Goal: Use online tool/utility: Utilize a website feature to perform a specific function

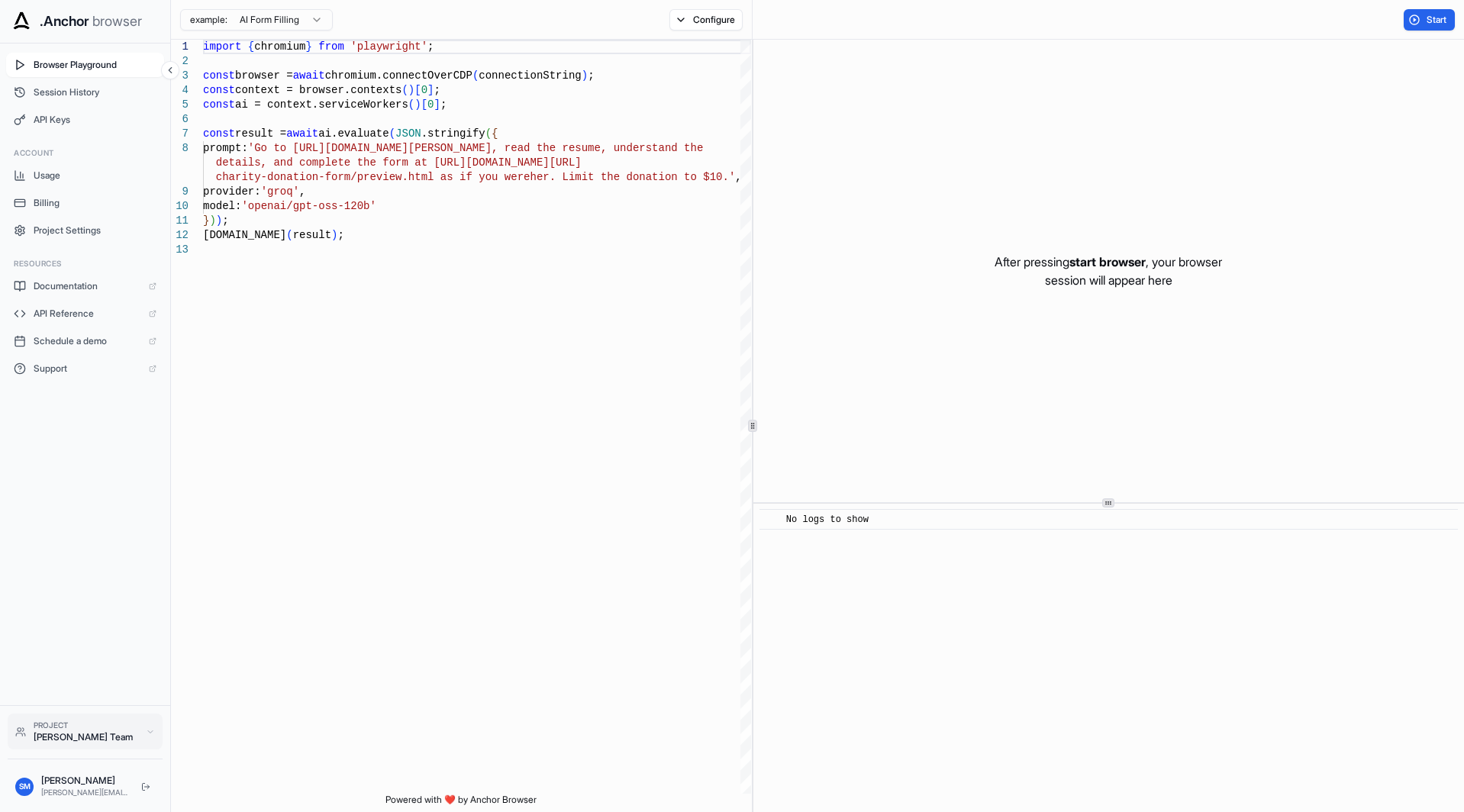
click at [86, 739] on div "[PERSON_NAME] Team" at bounding box center [85, 738] width 105 height 13
click at [313, 21] on html ".Anchor browser Browser Playground Session History API Keys Account Usage Billi…" at bounding box center [732, 406] width 1464 height 812
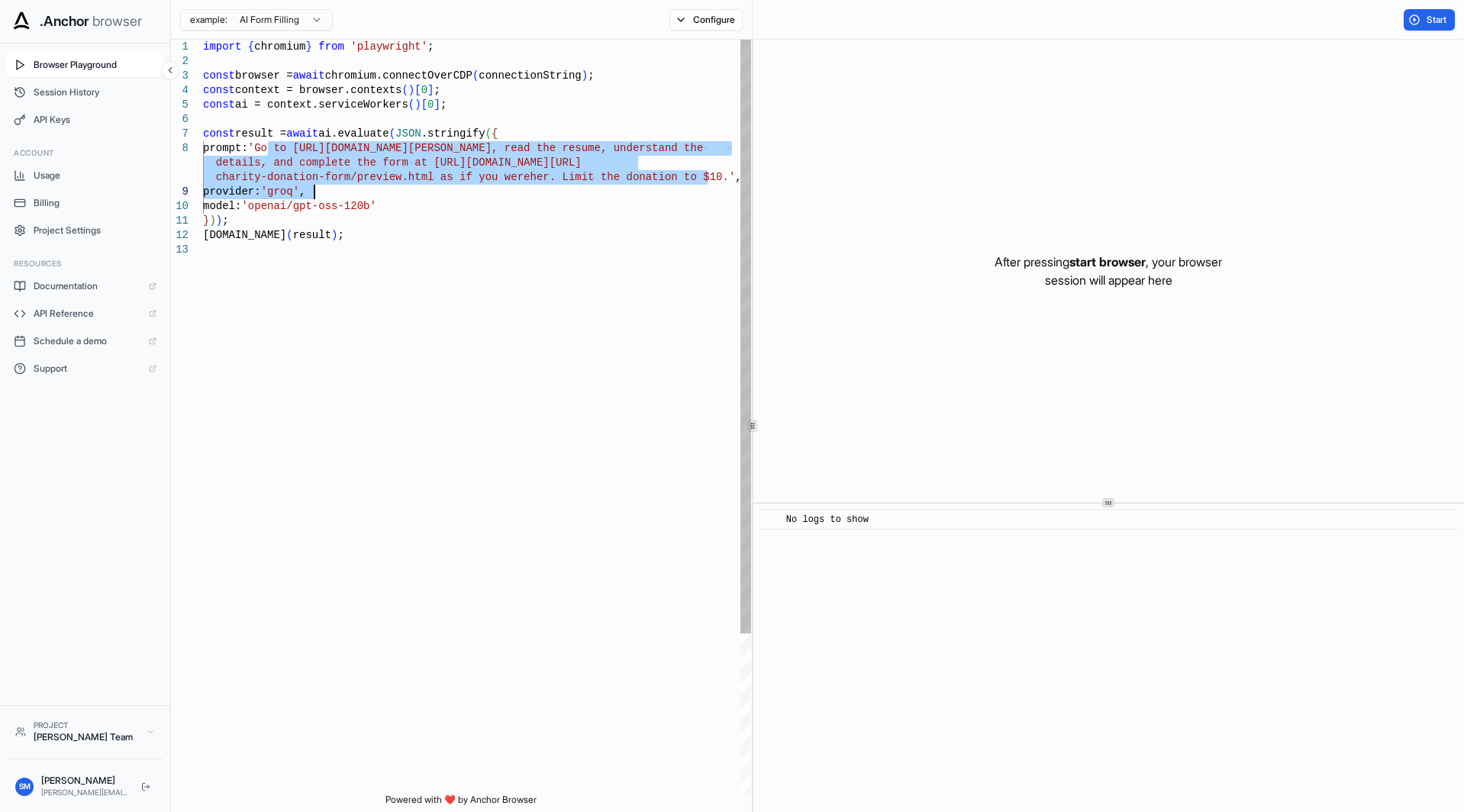
drag, startPoint x: 269, startPoint y: 148, endPoint x: 691, endPoint y: 186, distance: 423.7
click at [691, 186] on div "model: 'openai/gpt-oss-120b' } ) ) ; [DOMAIN_NAME] ( result ) ; details, and co…" at bounding box center [477, 518] width 548 height 957
click at [690, 176] on div "model: 'openai/gpt-oss-120b' } ) ) ; [DOMAIN_NAME] ( result ) ; details, and co…" at bounding box center [477, 518] width 548 height 957
drag, startPoint x: 695, startPoint y: 178, endPoint x: 306, endPoint y: 152, distance: 389.9
click at [306, 152] on div "model: 'openai/gpt-oss-120b' } ) ) ; [DOMAIN_NAME] ( result ) ; details, and co…" at bounding box center [477, 518] width 548 height 957
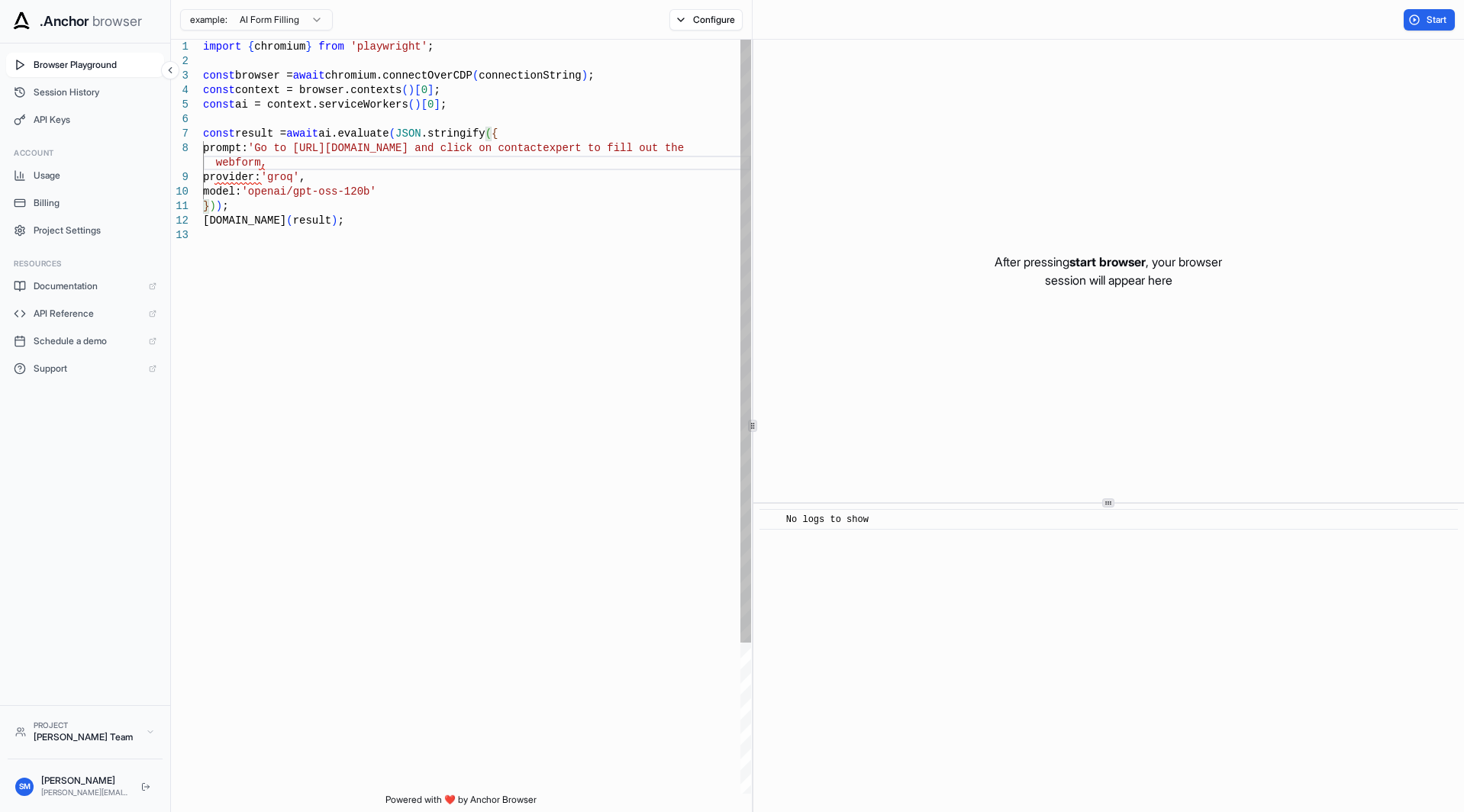
scroll to position [117, 0]
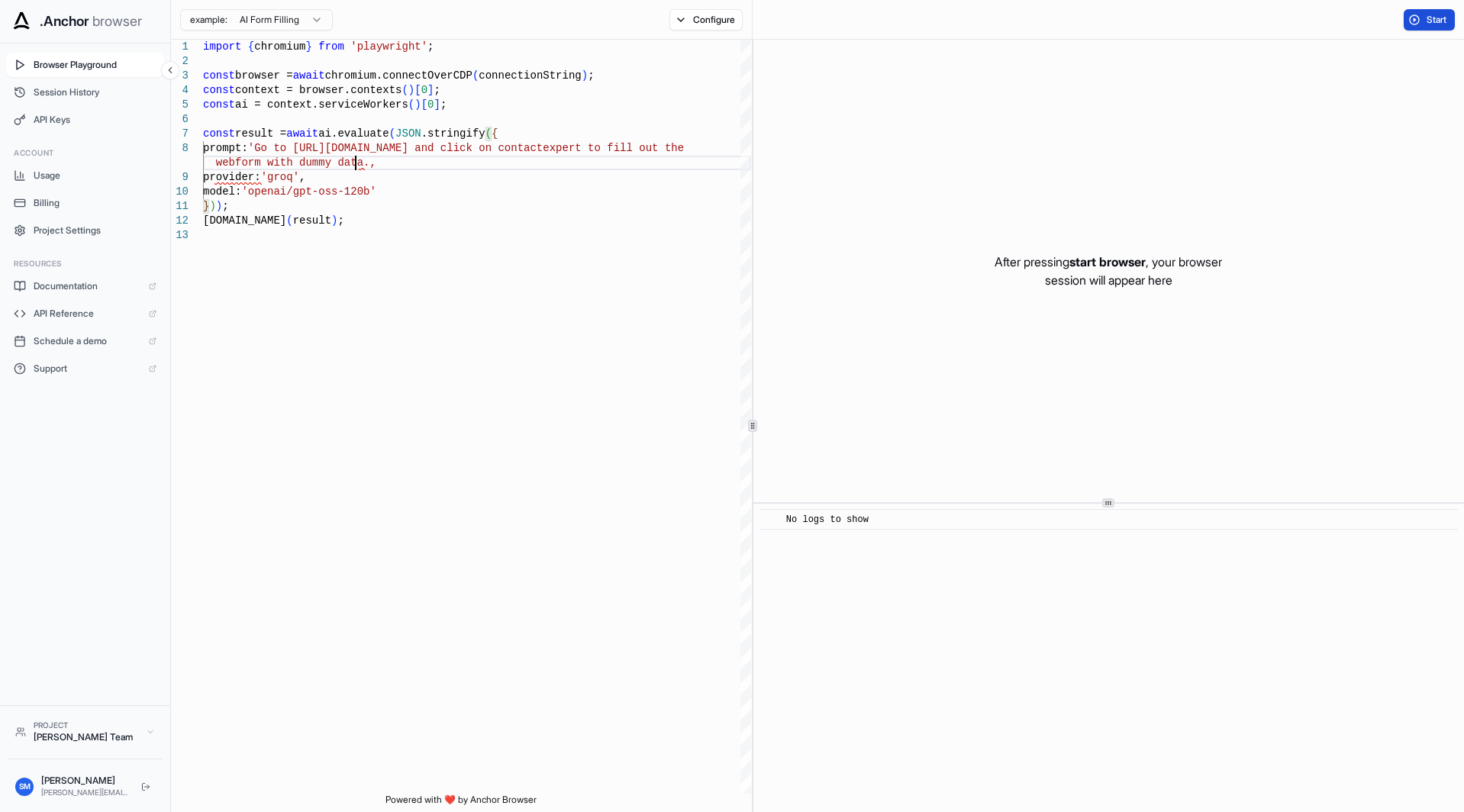
click at [1417, 20] on button "Start" at bounding box center [1429, 20] width 51 height 22
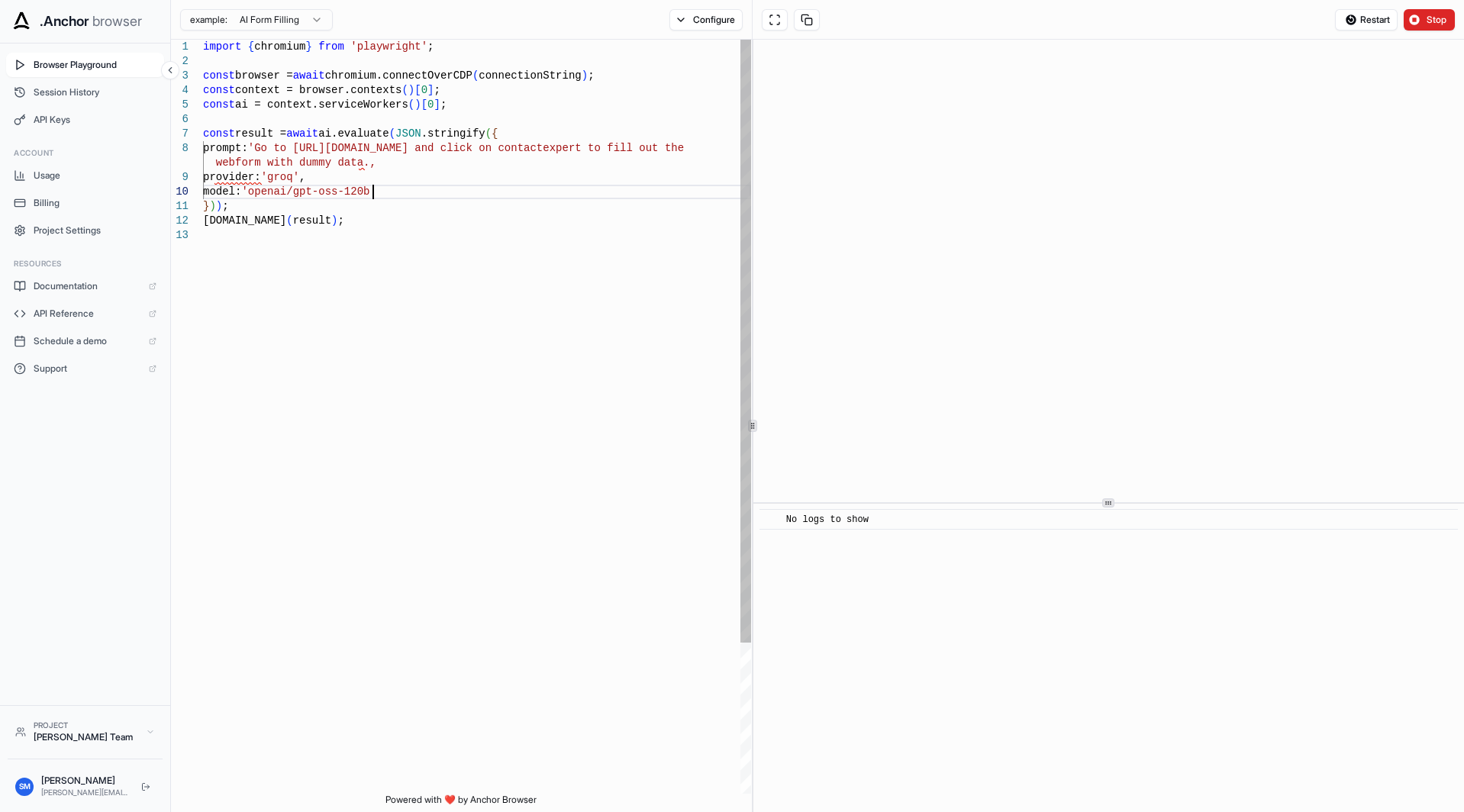
scroll to position [57, 0]
drag, startPoint x: 375, startPoint y: 191, endPoint x: 258, endPoint y: 194, distance: 117.0
click at [258, 194] on div "model: 'openai/gpt-oss-120b' } ) ) ; [DOMAIN_NAME] ( result ) ; provider: 'groq…" at bounding box center [477, 511] width 548 height 942
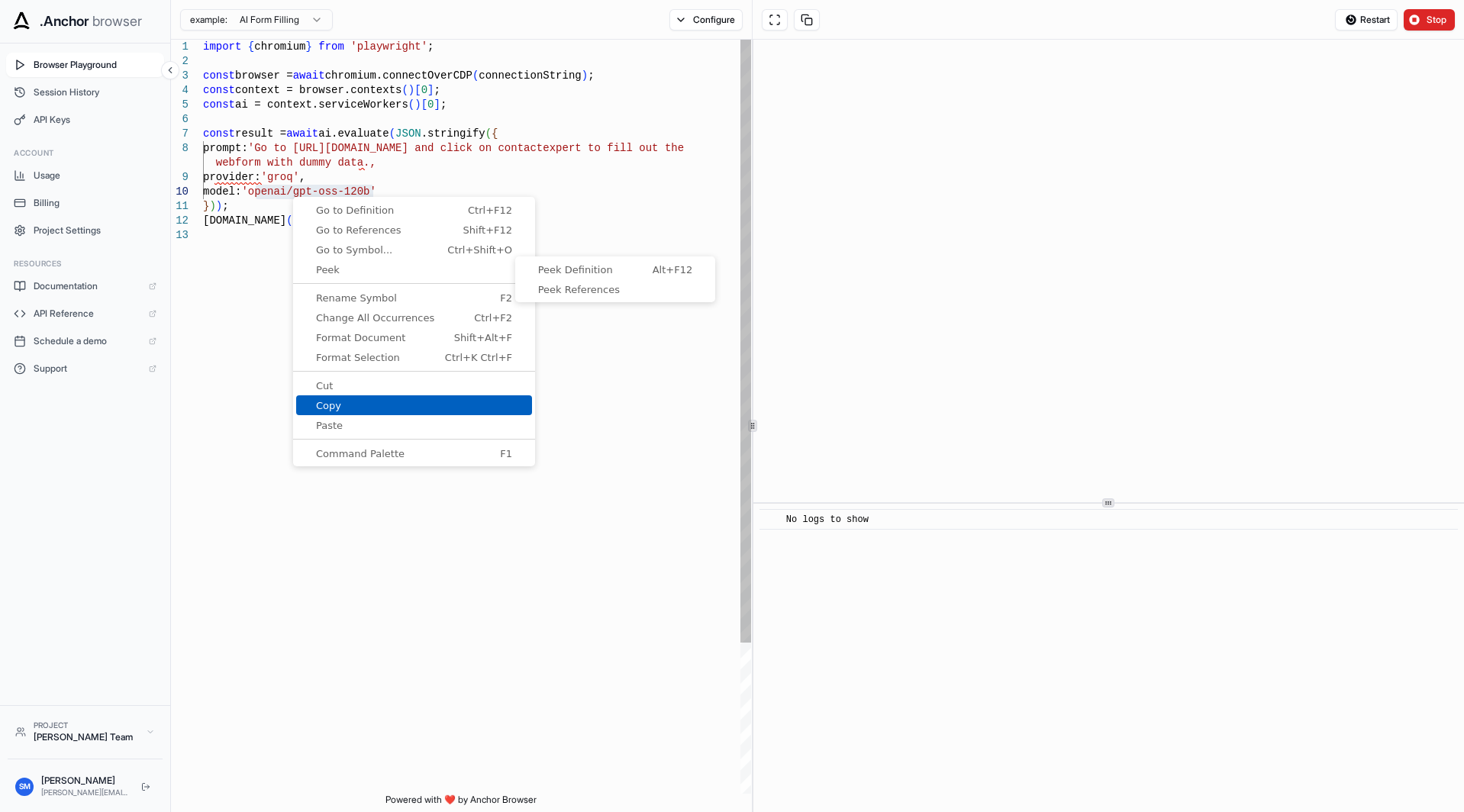
click at [384, 408] on span "Copy" at bounding box center [414, 406] width 236 height 10
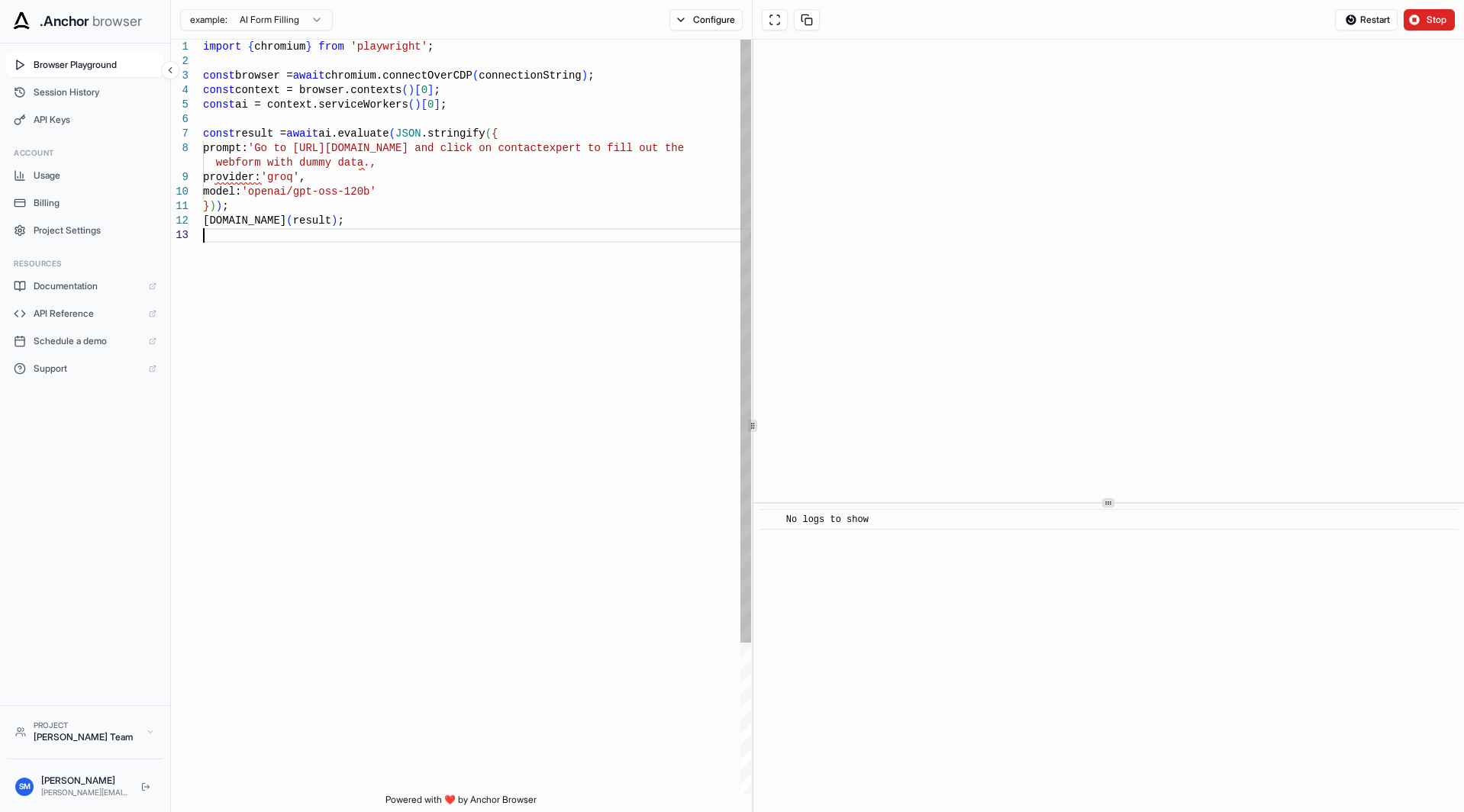
click at [478, 251] on div "model: 'openai/gpt-oss-120b' } ) ) ; [DOMAIN_NAME] ( result ) ; provider: 'groq…" at bounding box center [477, 511] width 548 height 942
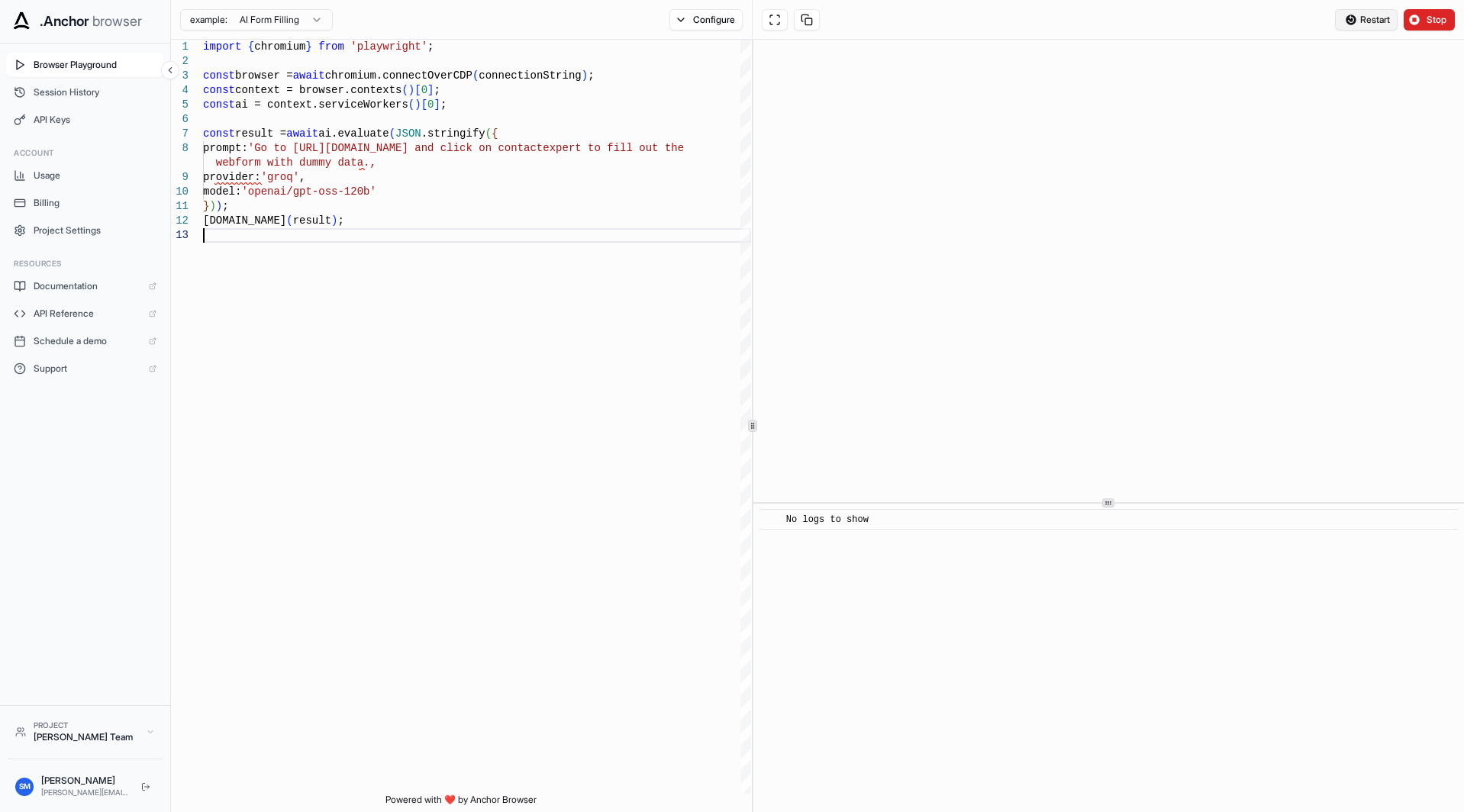
click at [1361, 21] on span "Restart" at bounding box center [1375, 20] width 30 height 13
click at [1175, 756] on icon "Close toast" at bounding box center [1177, 756] width 9 height 9
click at [257, 28] on html "**********" at bounding box center [732, 406] width 1464 height 812
drag, startPoint x: 386, startPoint y: 13, endPoint x: 394, endPoint y: 13, distance: 8.0
click at [388, 13] on html "**********" at bounding box center [732, 406] width 1464 height 812
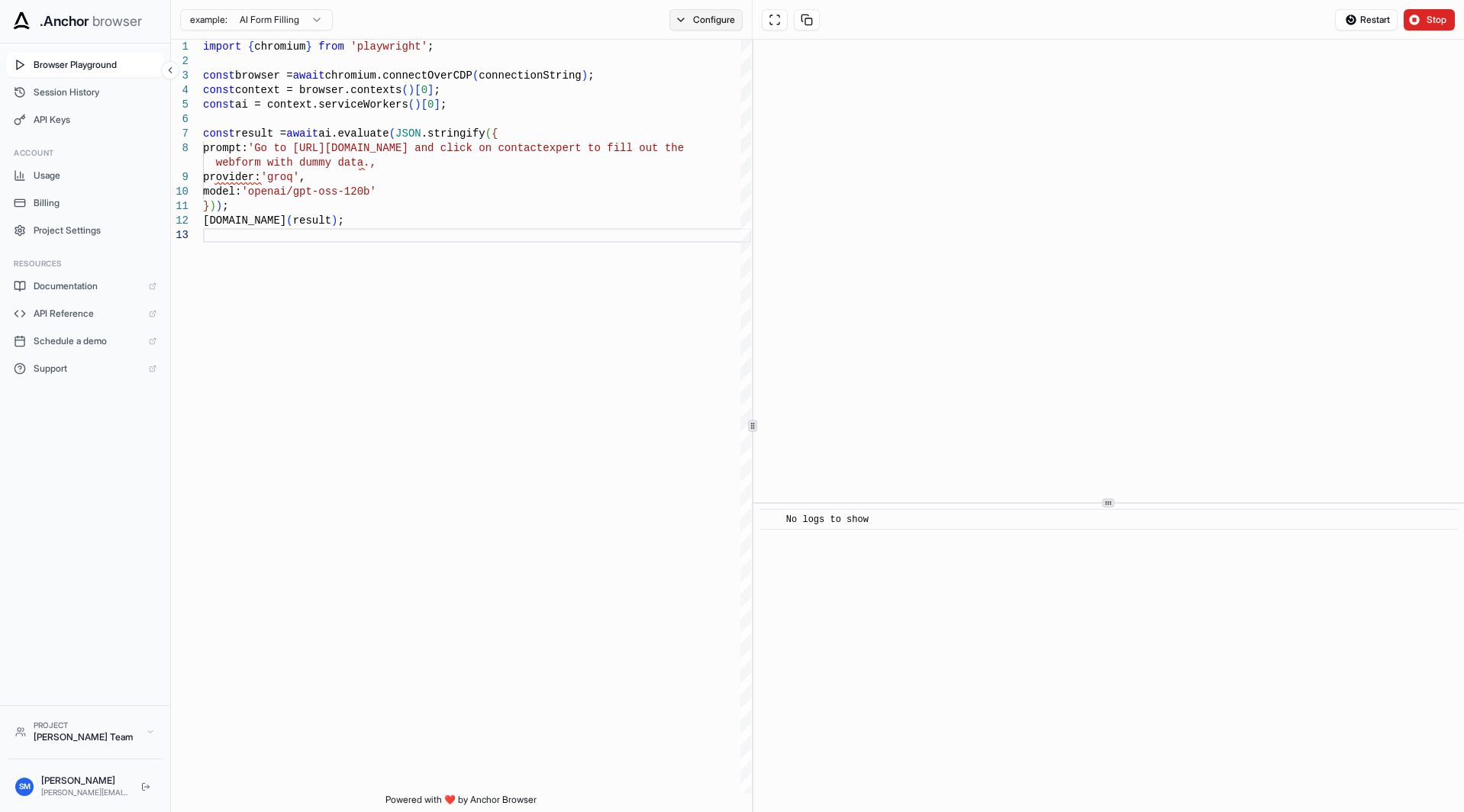
click at [684, 13] on button "Configure" at bounding box center [706, 20] width 74 height 22
click at [925, 91] on button "button" at bounding box center [934, 90] width 28 height 15
click at [895, 153] on button "Select Profile..." at bounding box center [872, 154] width 153 height 22
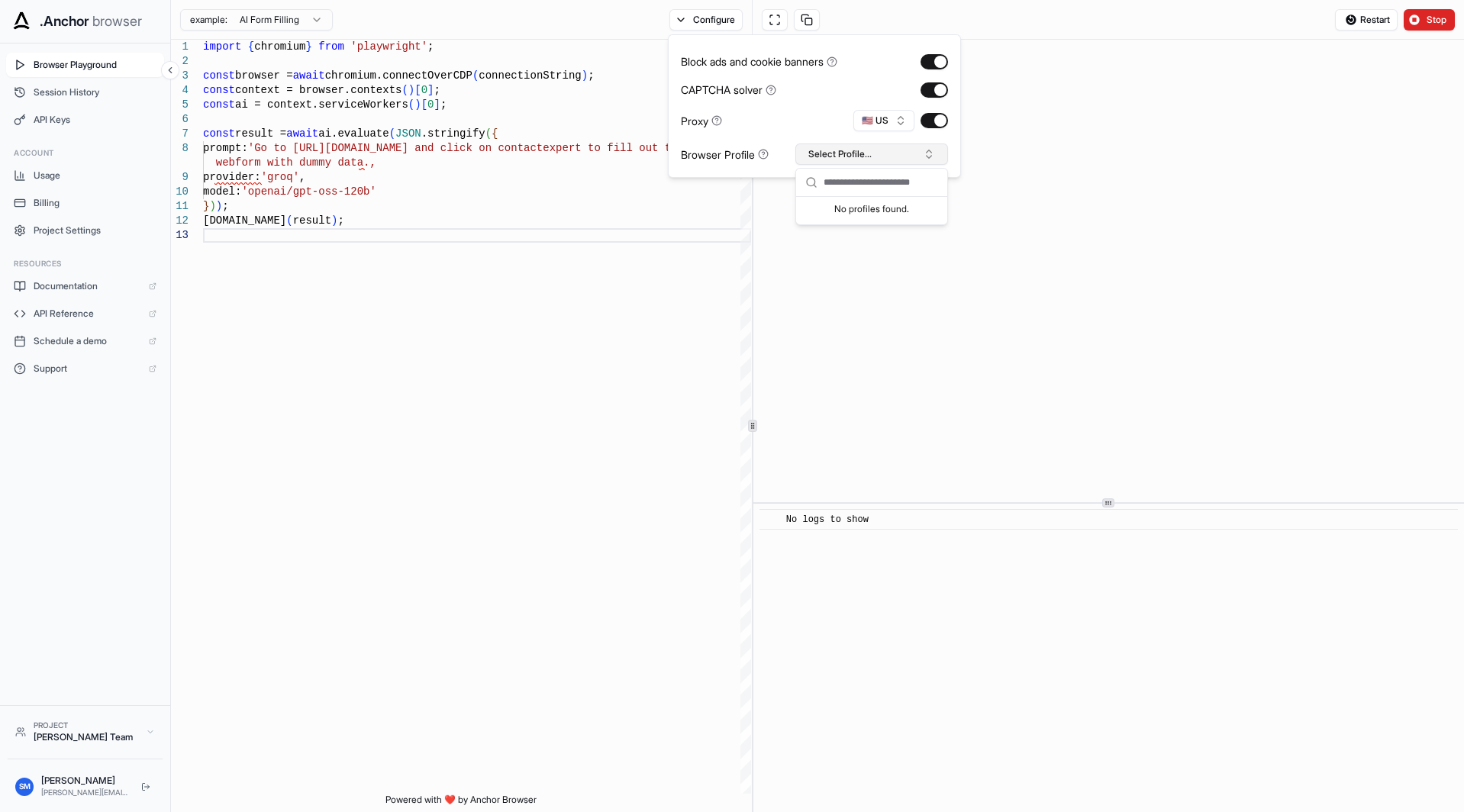
click at [895, 153] on button "Select Profile..." at bounding box center [872, 154] width 153 height 22
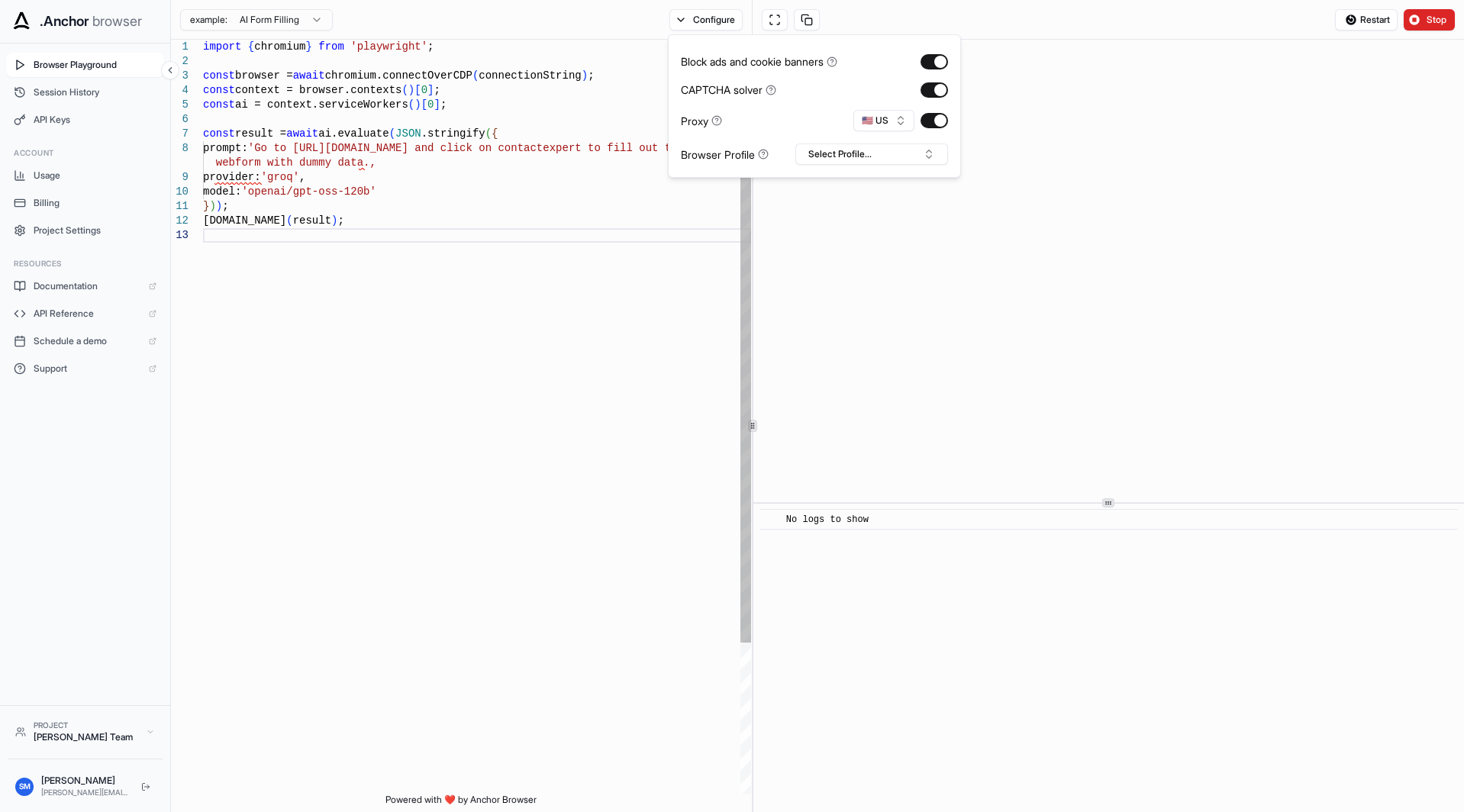
click at [706, 282] on div "model: 'openai/gpt-oss-120b' } ) ) ; [DOMAIN_NAME] ( result ) ; provider: 'groq…" at bounding box center [477, 511] width 548 height 942
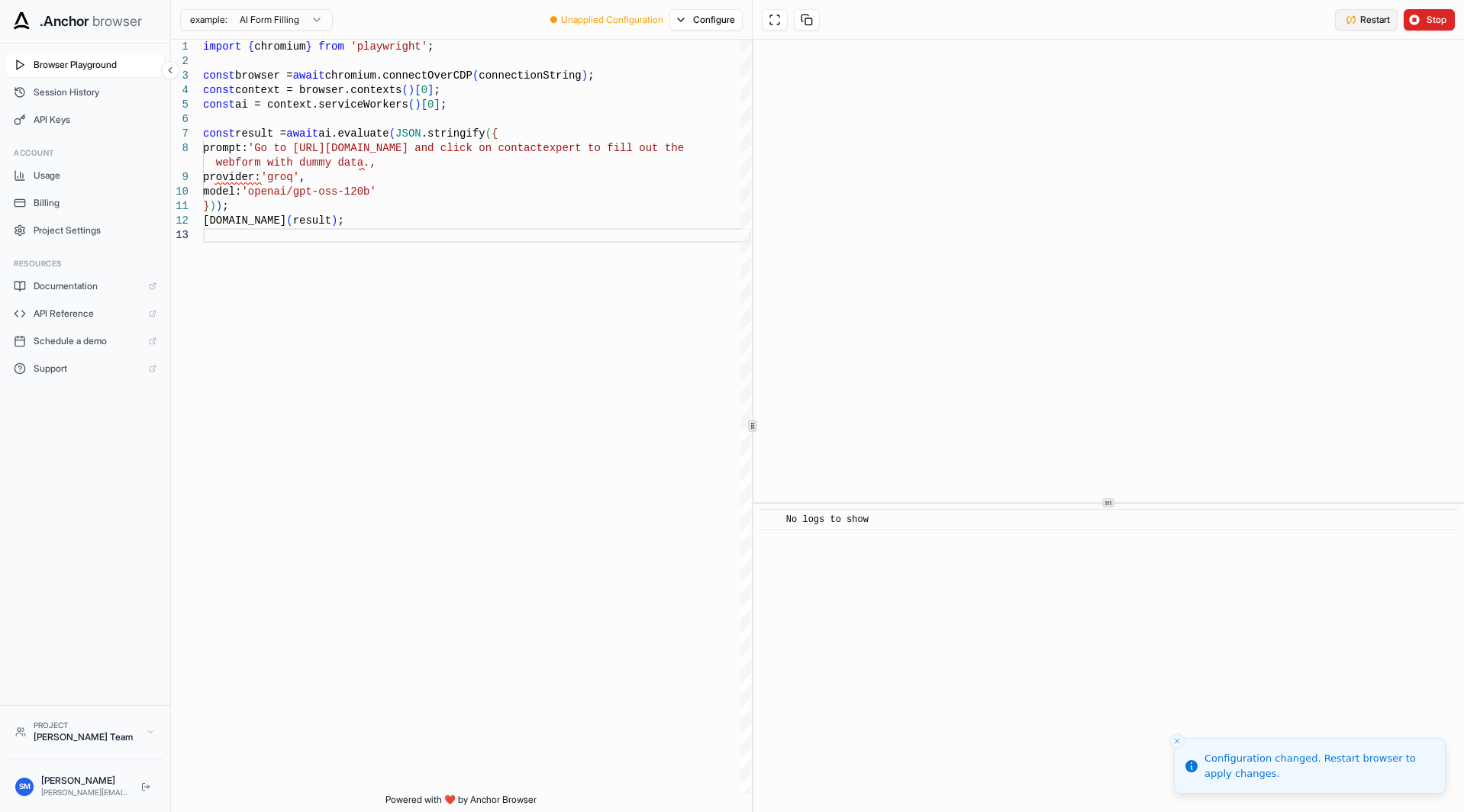
click at [1361, 18] on span "Restart" at bounding box center [1375, 20] width 30 height 13
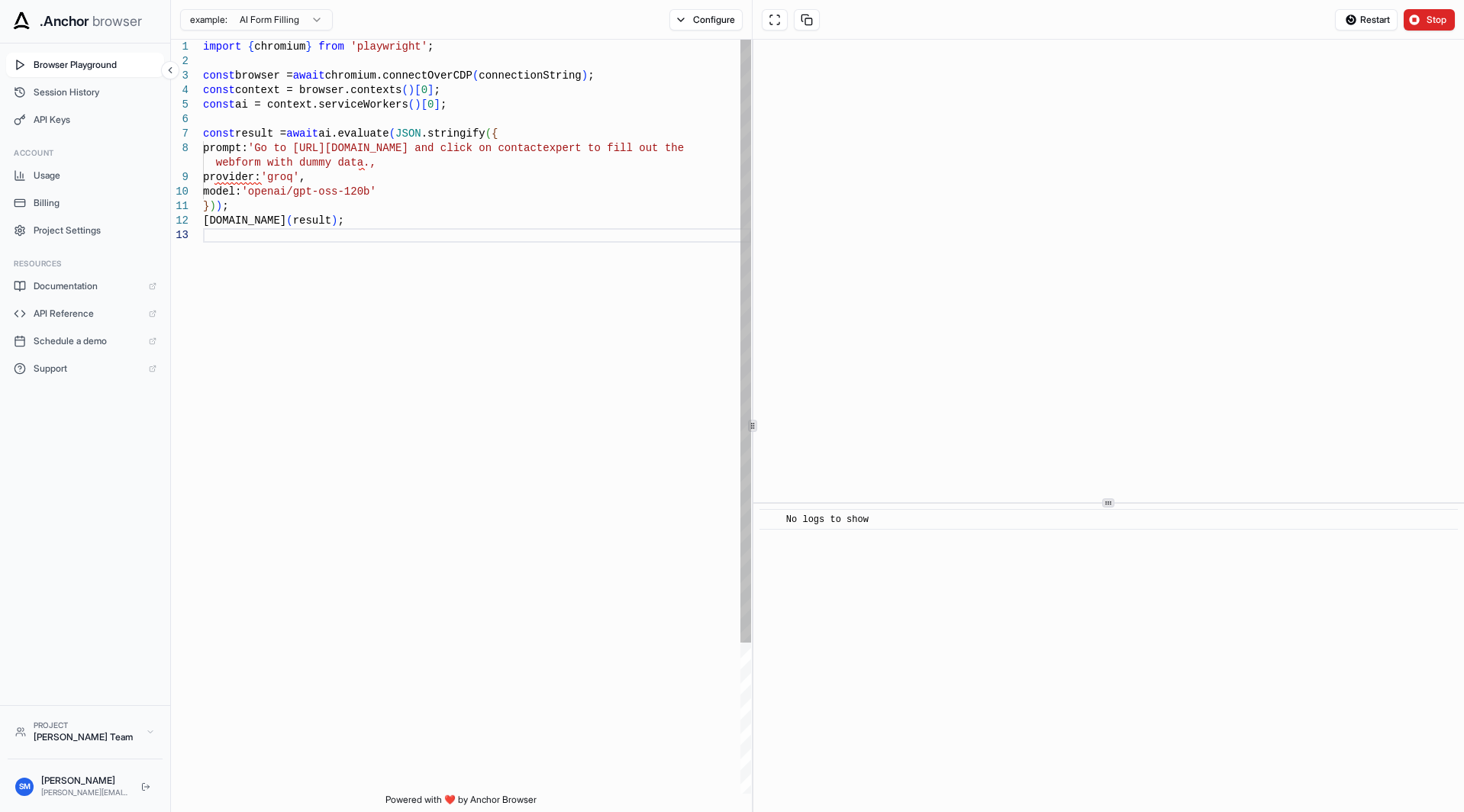
click at [234, 48] on div "model: 'openai/gpt-oss-120b' } ) ) ; [DOMAIN_NAME] ( result ) ; provider: 'groq…" at bounding box center [477, 511] width 548 height 942
click at [239, 80] on div "model: 'openai/gpt-oss-120b' } ) ) ; [DOMAIN_NAME] ( result ) ; provider: 'groq…" at bounding box center [477, 511] width 548 height 942
click at [250, 134] on div "model: 'openai/gpt-oss-120b' } ) ) ; [DOMAIN_NAME] ( result ) ; provider: 'groq…" at bounding box center [477, 511] width 548 height 942
click at [277, 265] on div "model: 'openai/gpt-oss-120b' } ) ) ; [DOMAIN_NAME] ( result ) ; provider: 'groq…" at bounding box center [477, 511] width 548 height 942
click at [616, 196] on div "model: 'openai/gpt-oss-120b' } ) ) ; [DOMAIN_NAME] ( result ) ; provider: 'groq…" at bounding box center [477, 511] width 548 height 942
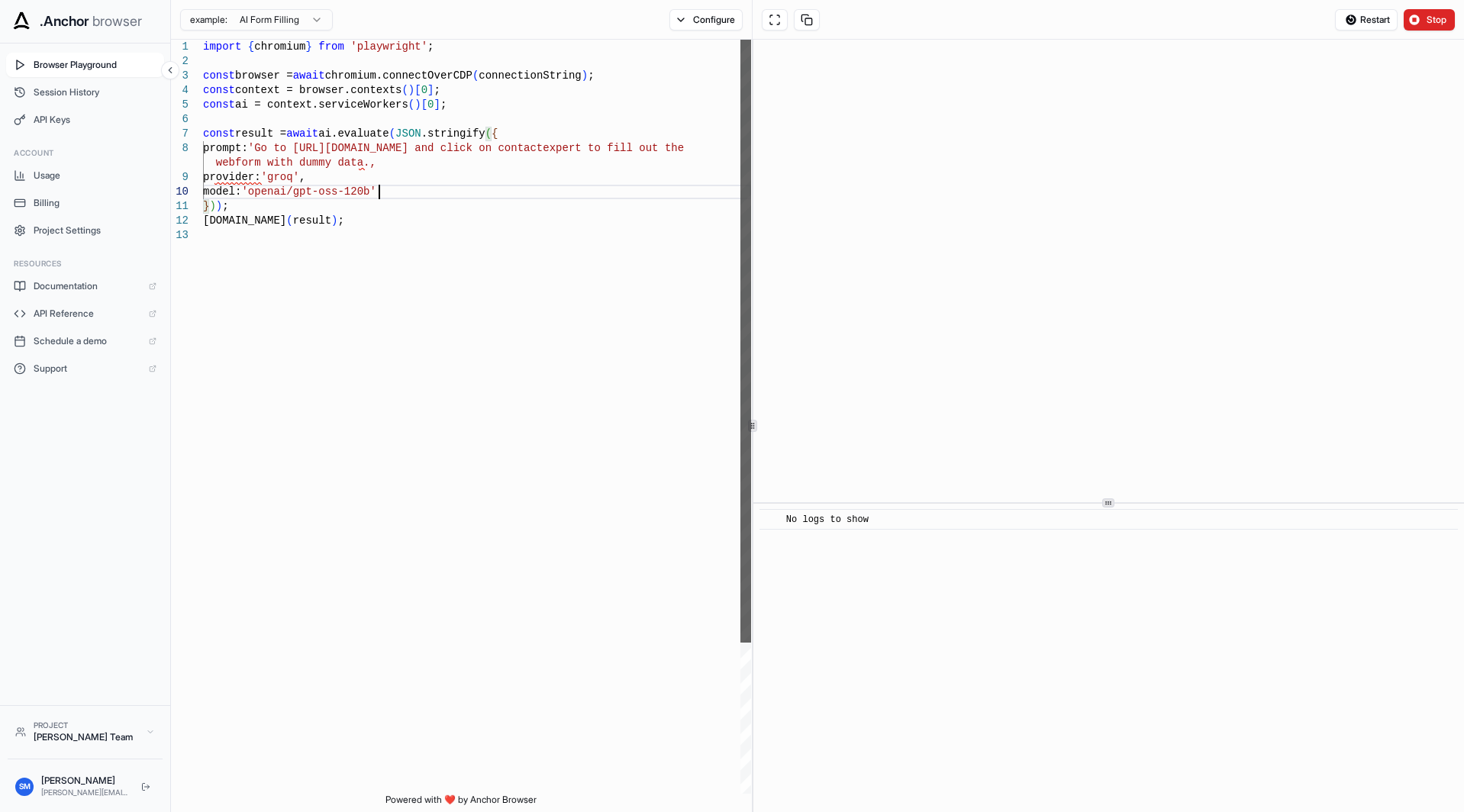
click at [748, 132] on div at bounding box center [746, 341] width 11 height 603
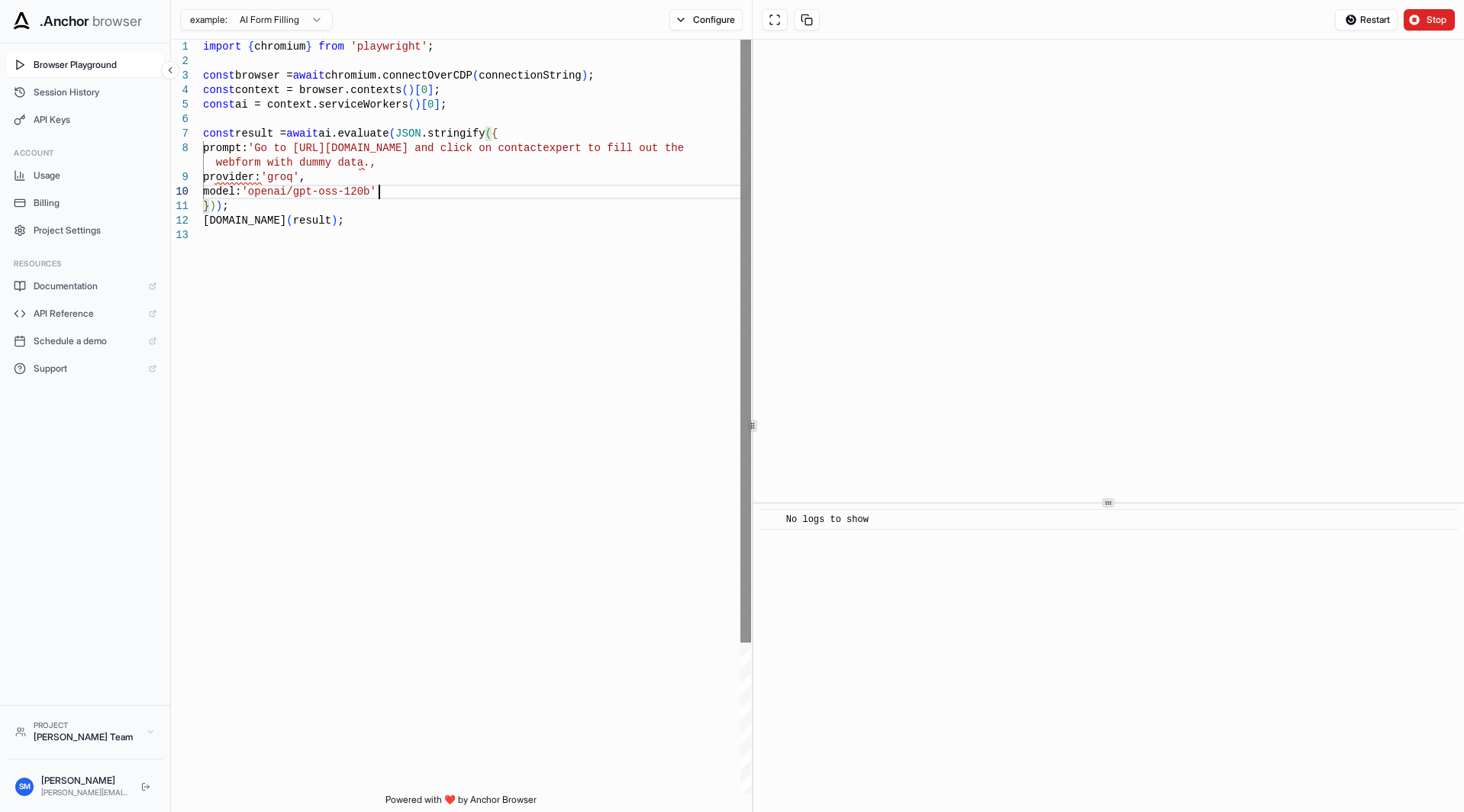
click at [749, 141] on div "**********" at bounding box center [818, 425] width 1293 height 773
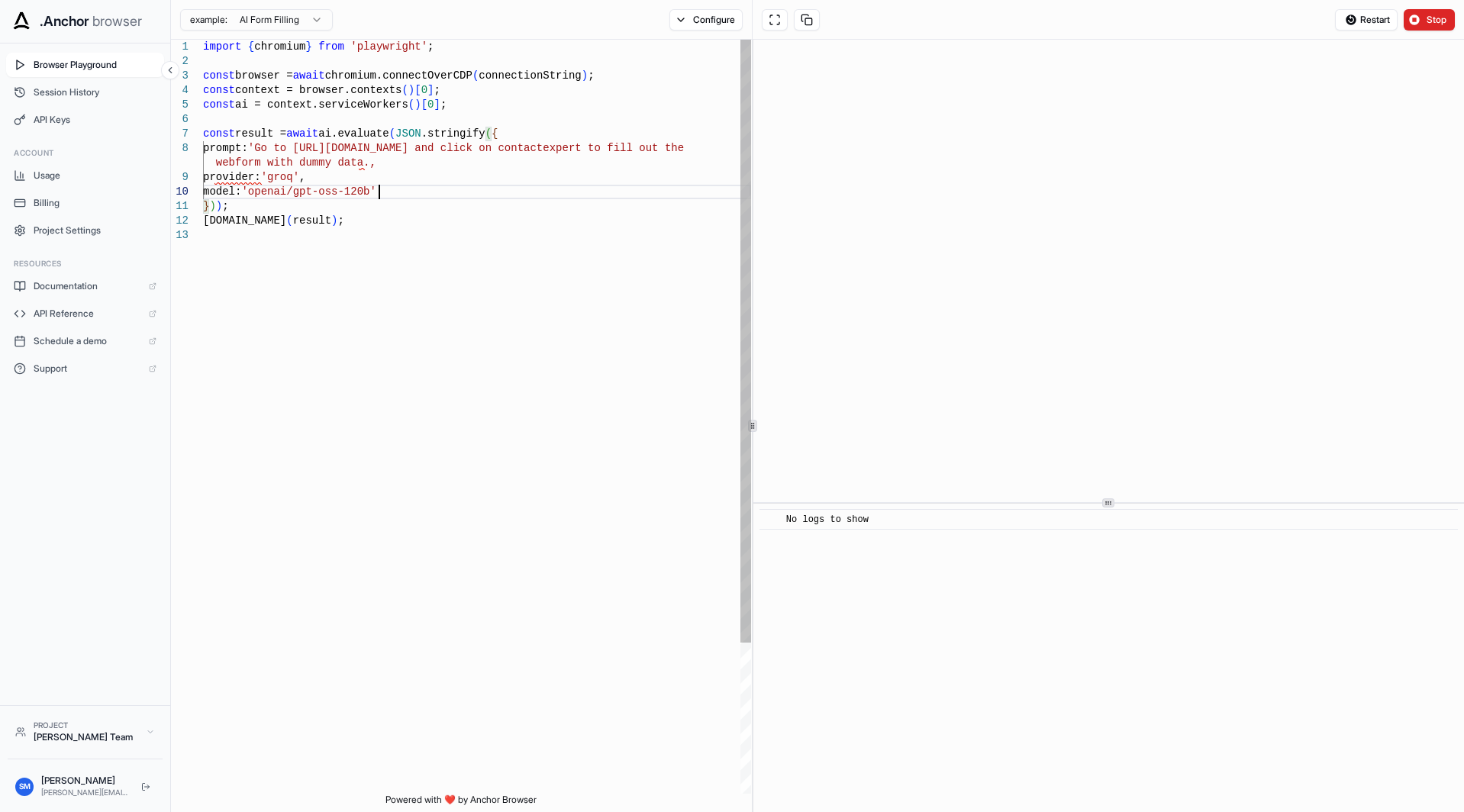
click at [365, 167] on div "model: 'openai/gpt-oss-120b' } ) ) ; [DOMAIN_NAME] ( result ) ; prompt: 'Go to …" at bounding box center [477, 511] width 548 height 942
click at [381, 266] on div "model: 'openai/gpt-oss-120b' } ) ) ; [DOMAIN_NAME] ( result ) ; prompt: 'Go to …" at bounding box center [477, 511] width 548 height 942
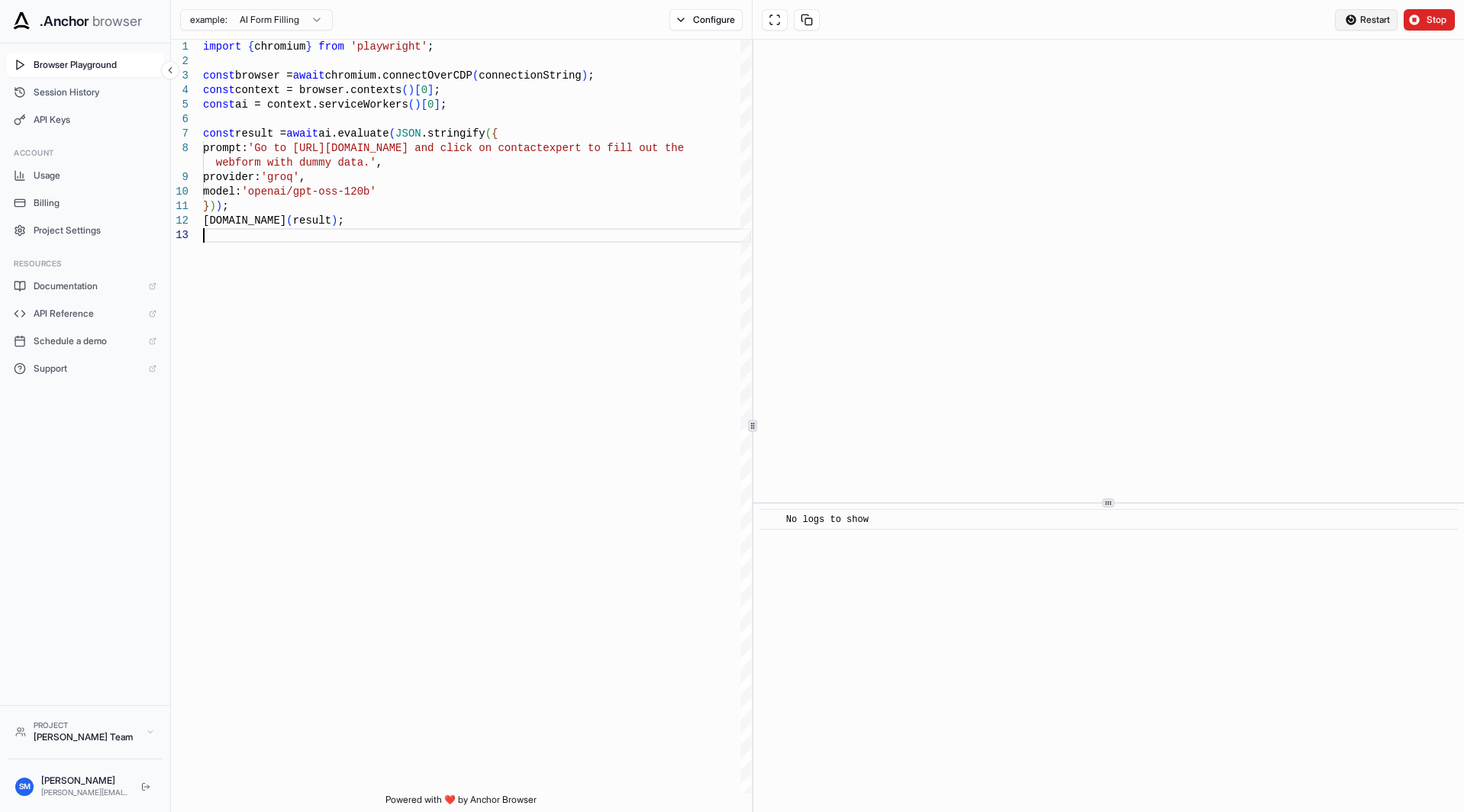
type textarea "**********"
click at [1368, 22] on span "Restart" at bounding box center [1375, 20] width 30 height 13
